Goal: Unclear

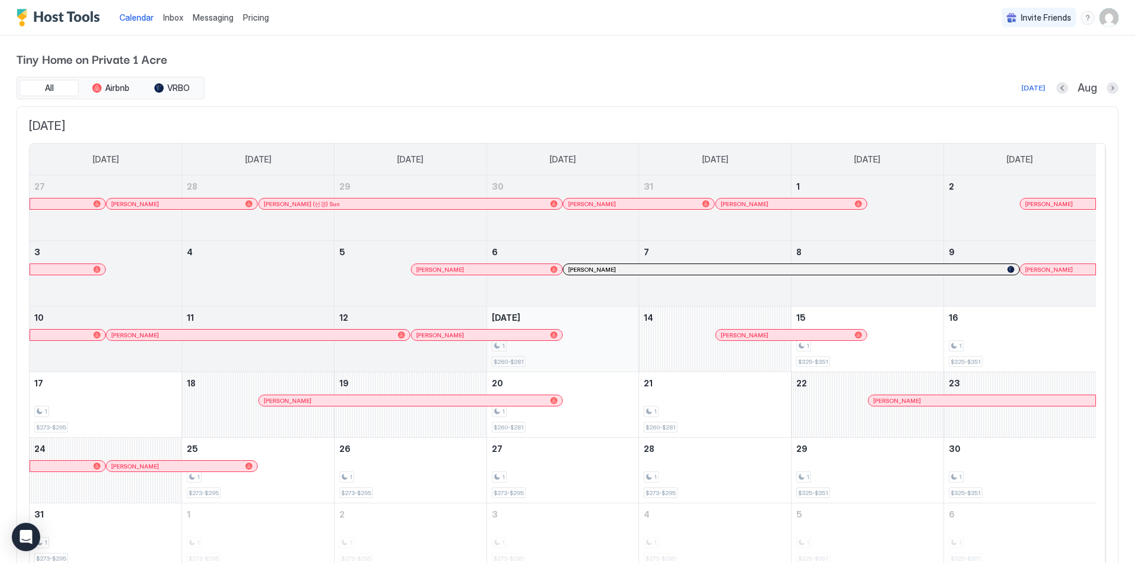
click at [615, 333] on div "1 $260-$281" at bounding box center [563, 339] width 142 height 56
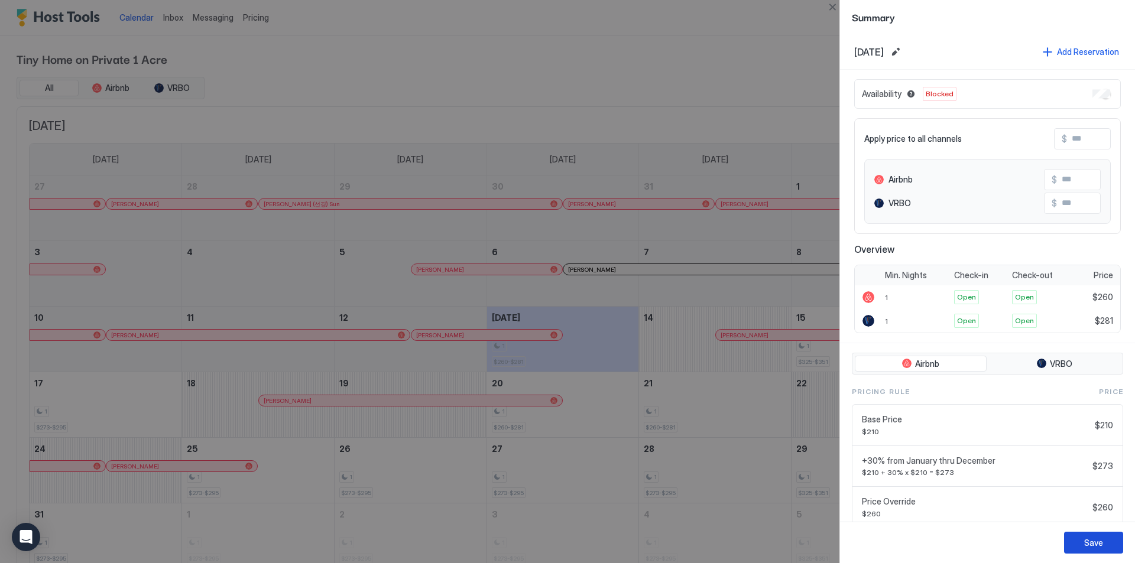
click at [1099, 547] on div "Save" at bounding box center [1093, 543] width 19 height 12
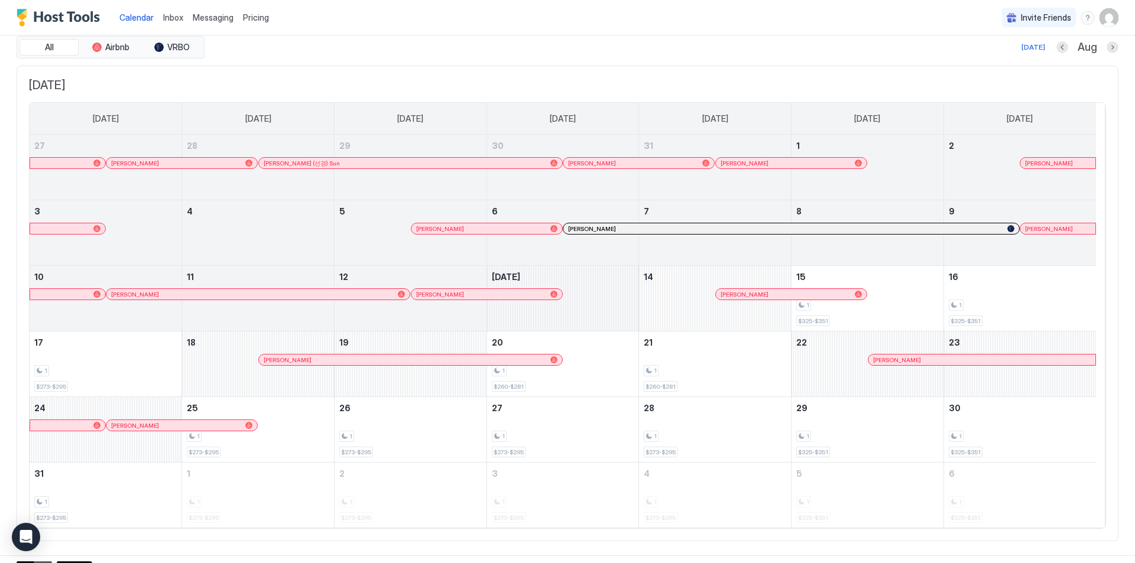
scroll to position [49, 0]
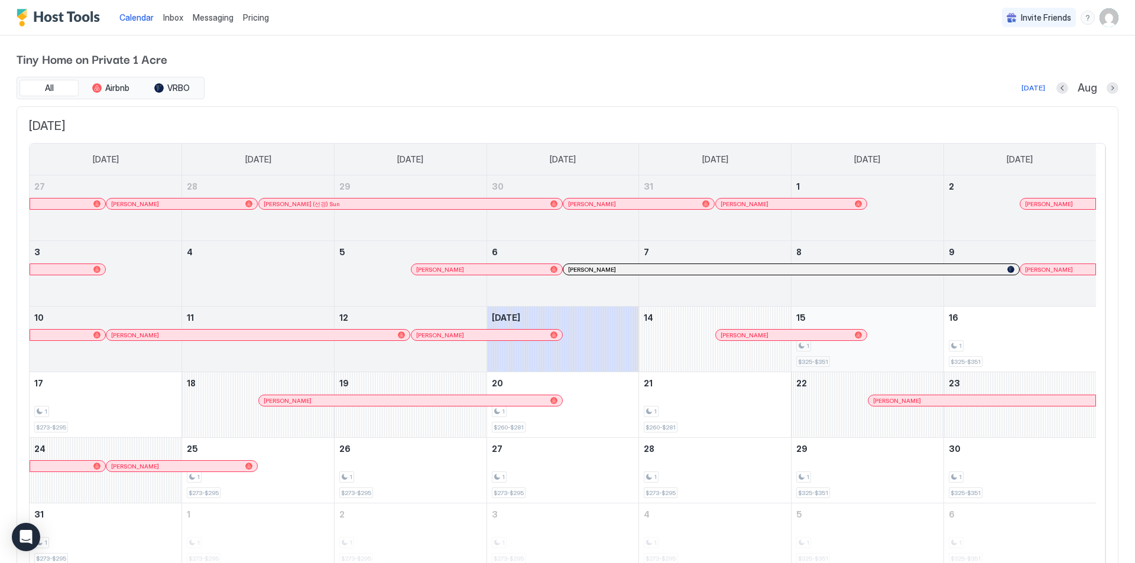
scroll to position [49, 0]
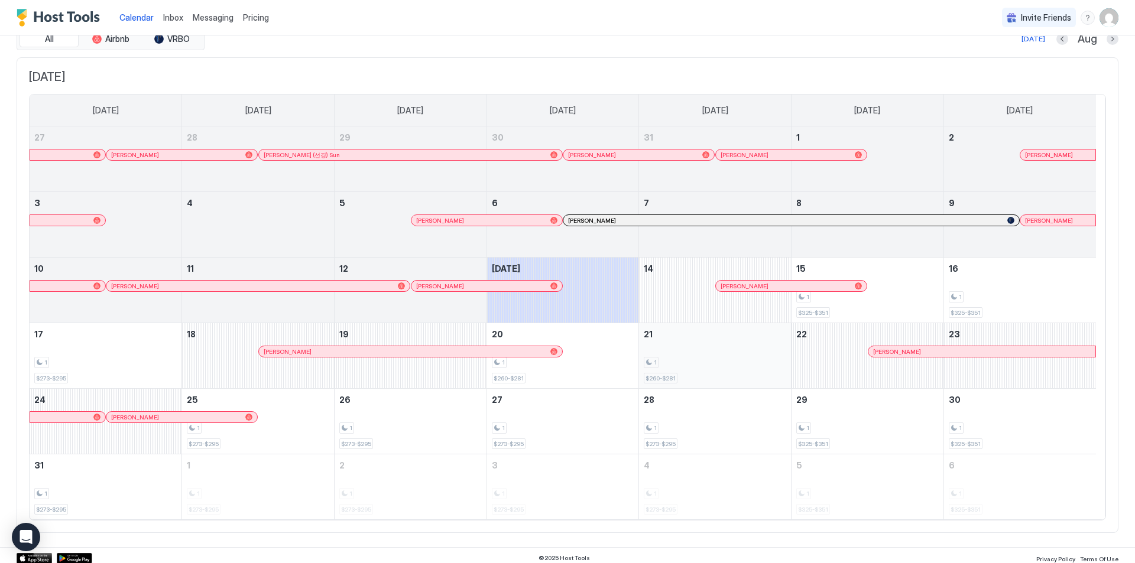
scroll to position [54, 0]
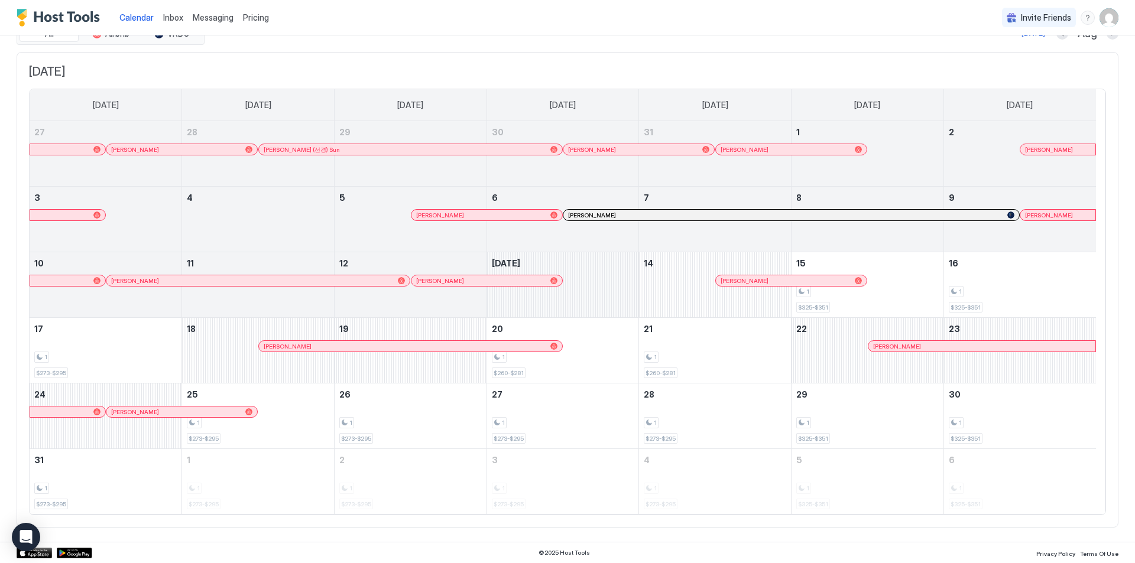
click at [607, 299] on div "August 13, 2025" at bounding box center [563, 284] width 152 height 65
